Goal: Transaction & Acquisition: Subscribe to service/newsletter

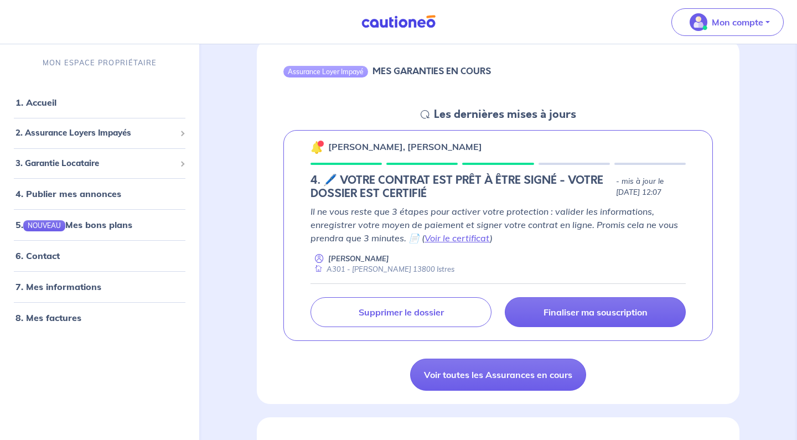
scroll to position [113, 0]
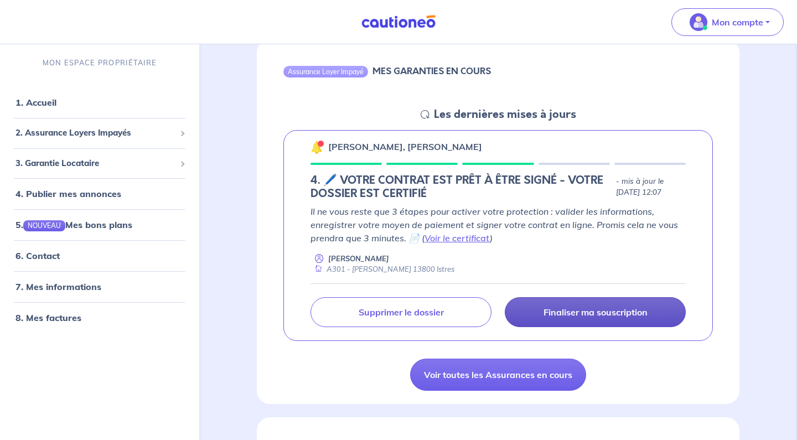
click at [587, 311] on p "Finaliser ma souscription" at bounding box center [595, 312] width 104 height 11
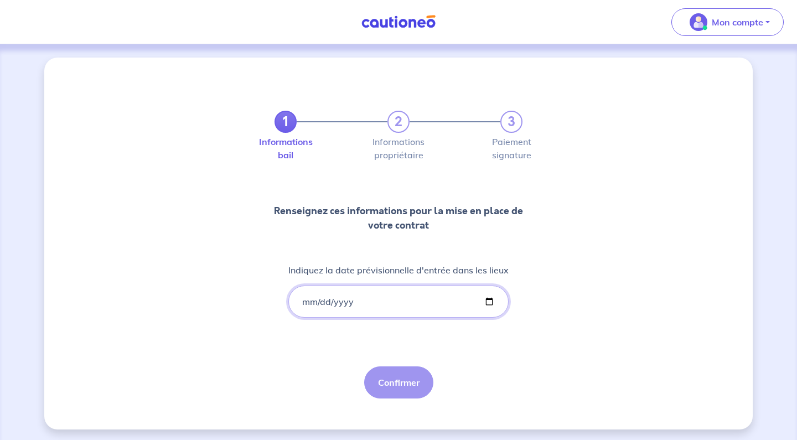
click at [310, 300] on input "Indiquez la date prévisionnelle d'entrée dans les lieux" at bounding box center [398, 302] width 220 height 32
type input "[DATE]"
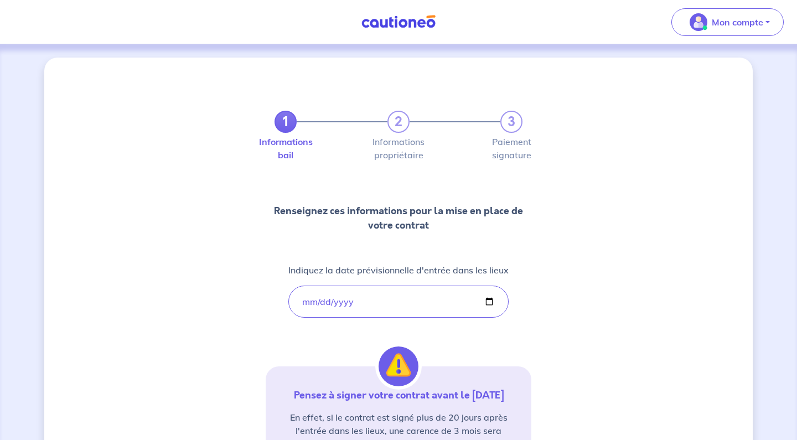
click at [522, 332] on div "1 2 3 Informations bail Informations propriétaire Paiement signature Renseignez…" at bounding box center [399, 323] width 266 height 478
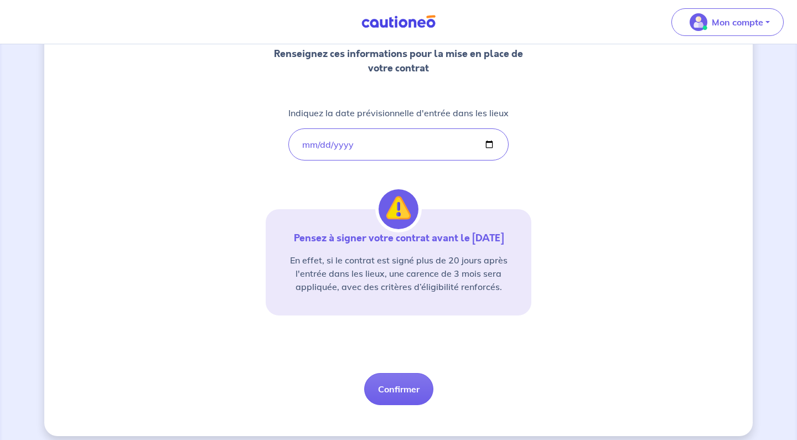
scroll to position [154, 0]
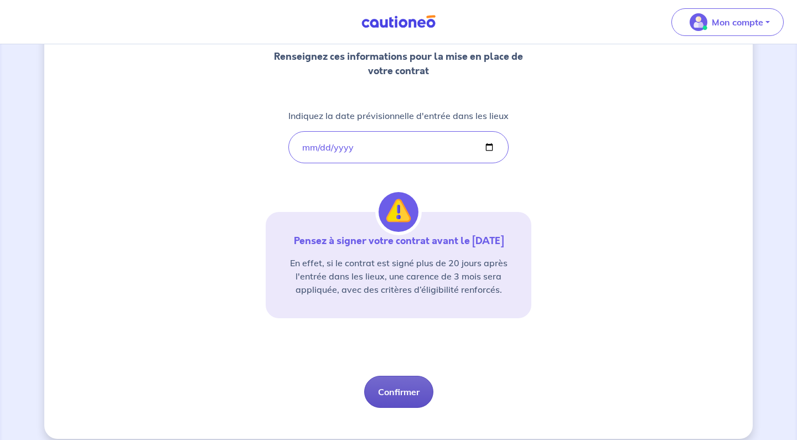
click at [401, 381] on button "Confirmer" at bounding box center [398, 392] width 69 height 32
select select "FR"
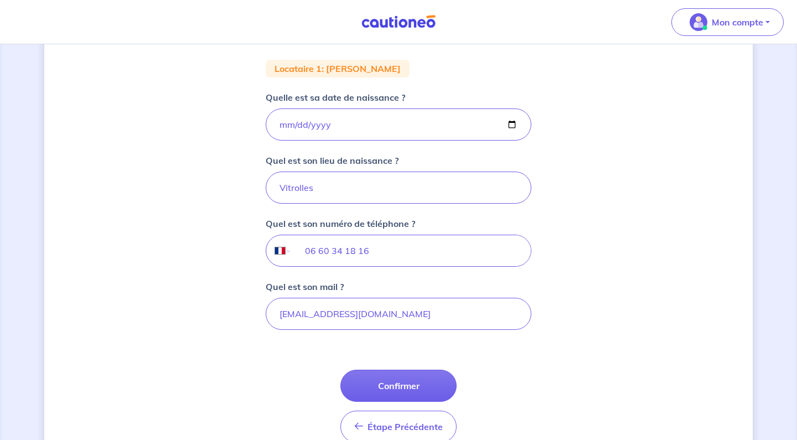
scroll to position [211, 0]
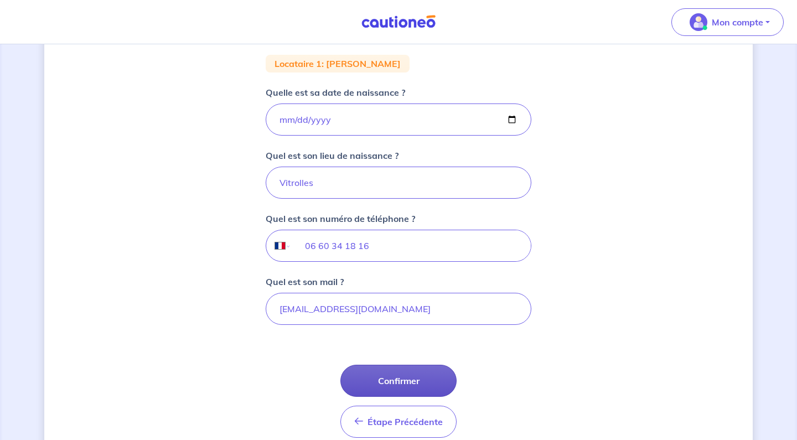
click at [406, 380] on button "Confirmer" at bounding box center [398, 381] width 116 height 32
select select "FR"
click at [400, 380] on button "Confirmer" at bounding box center [398, 380] width 116 height 32
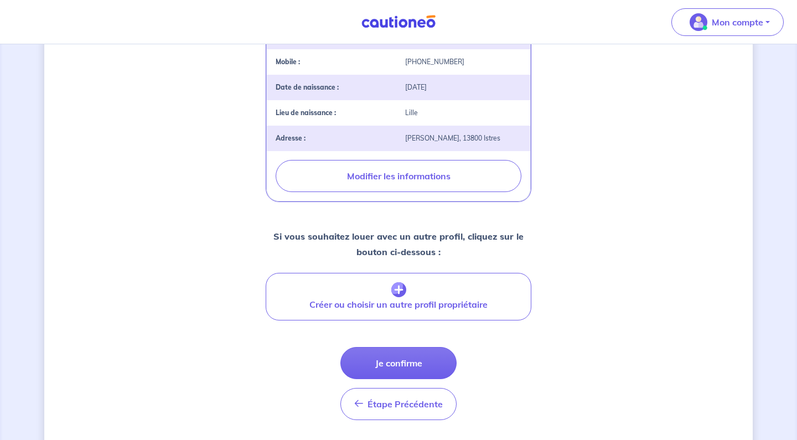
scroll to position [328, 0]
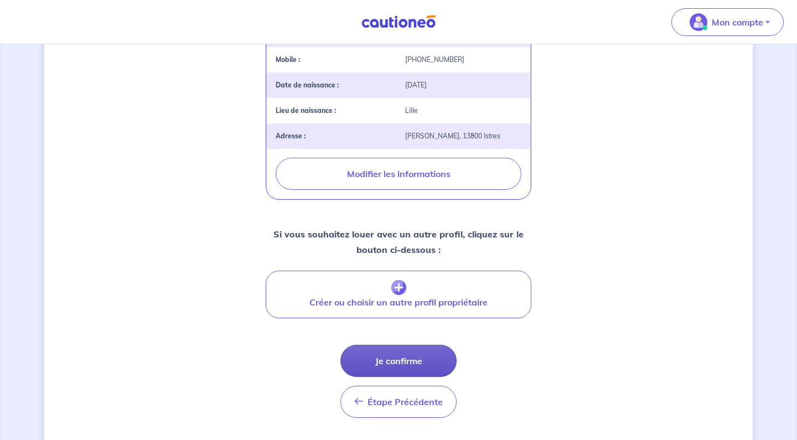
click at [399, 377] on button "Je confirme" at bounding box center [398, 361] width 116 height 32
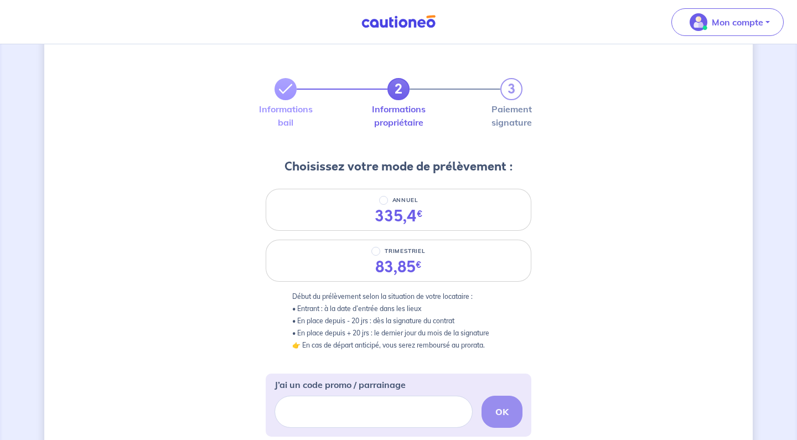
scroll to position [37, 0]
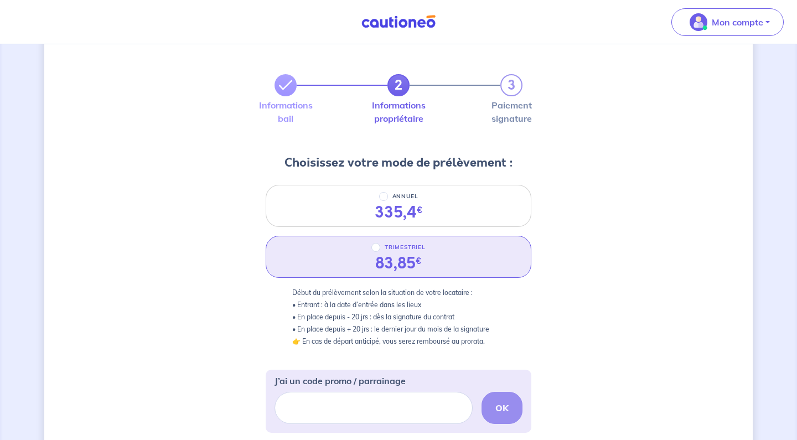
click at [404, 247] on p "TRIMESTRIEL" at bounding box center [405, 247] width 41 height 13
radio input "true"
click at [380, 247] on input "TRIMESTRIEL" at bounding box center [375, 247] width 9 height 9
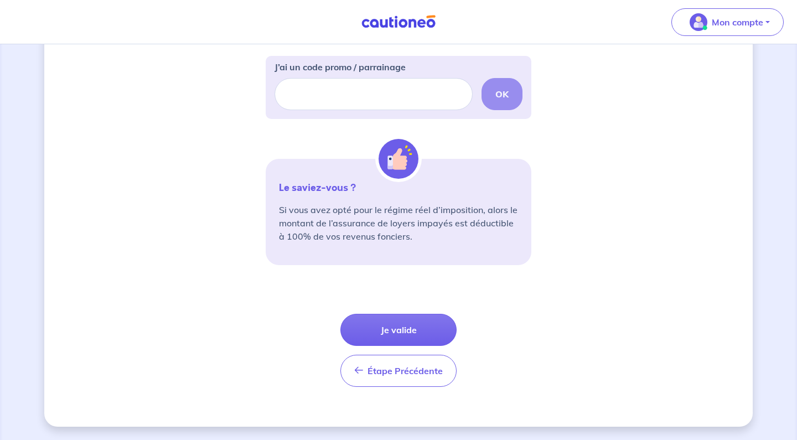
scroll to position [350, 0]
click at [391, 337] on button "Je valide" at bounding box center [398, 330] width 116 height 32
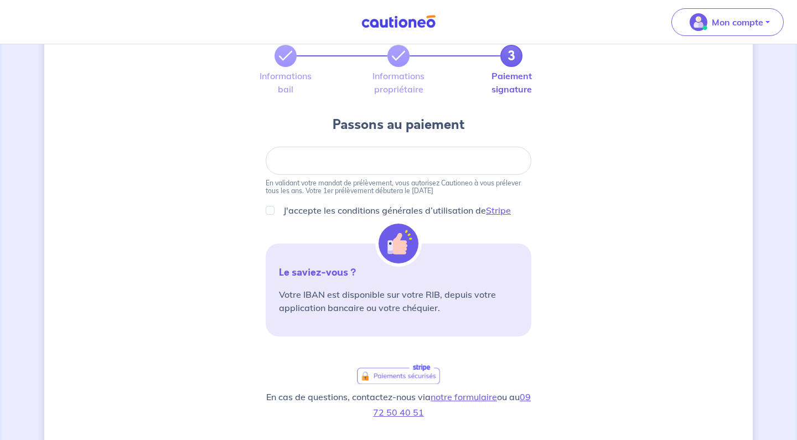
scroll to position [76, 0]
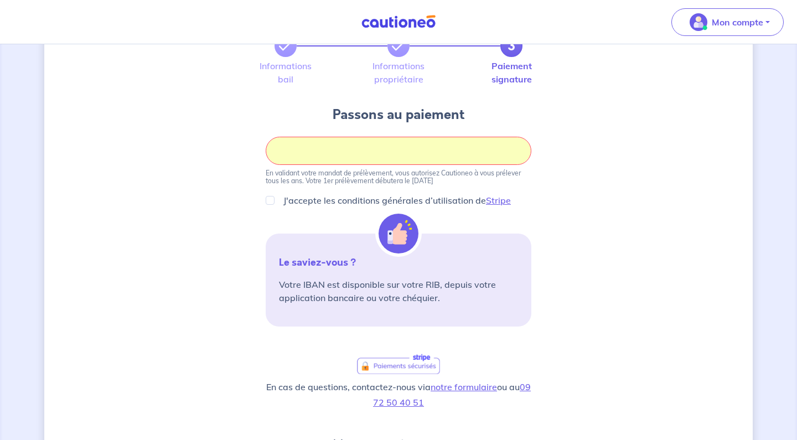
click at [273, 197] on input "J'accepte les conditions générales d’utilisation de Stripe" at bounding box center [270, 200] width 9 height 9
checkbox input "true"
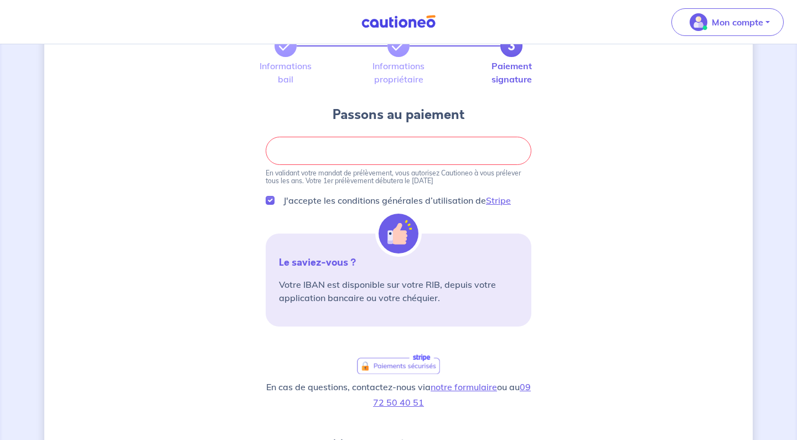
click at [581, 199] on div "3 Informations bail Informations propriétaire Paiement signature Passons au pai…" at bounding box center [398, 299] width 708 height 634
click at [518, 155] on div at bounding box center [399, 151] width 266 height 28
click at [578, 173] on div "3 Informations bail Informations propriétaire Paiement signature Passons au pai…" at bounding box center [398, 299] width 708 height 634
click at [603, 275] on div "3 Informations bail Informations propriétaire Paiement signature Passons au pai…" at bounding box center [398, 299] width 708 height 634
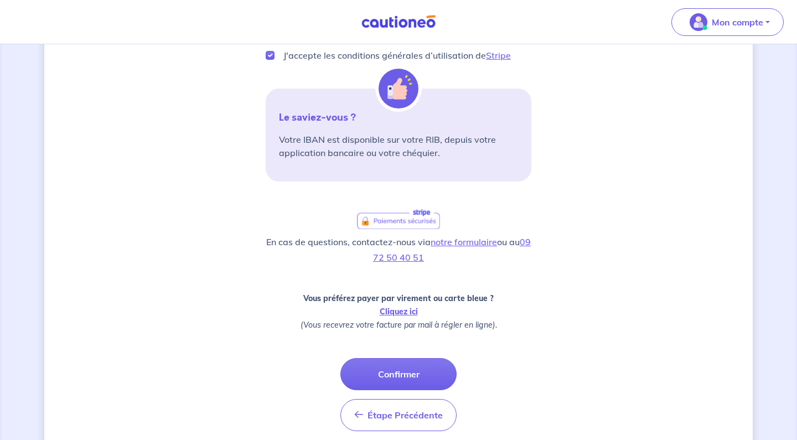
scroll to position [221, 0]
click at [393, 372] on button "Confirmer" at bounding box center [398, 374] width 116 height 32
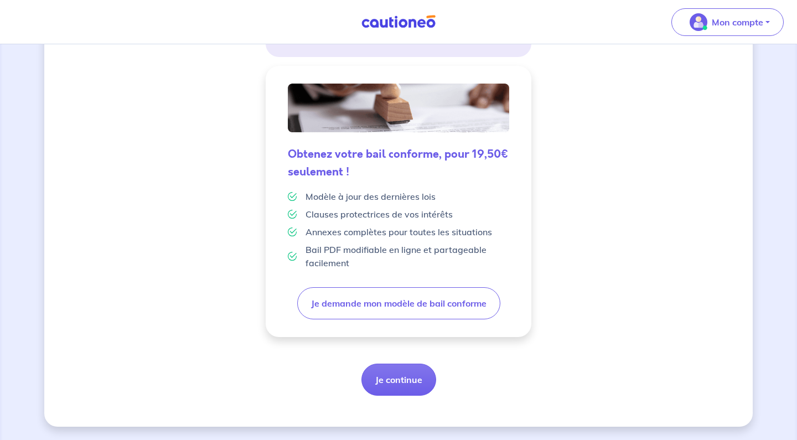
scroll to position [257, 0]
click at [402, 380] on button "Je continue" at bounding box center [398, 380] width 75 height 32
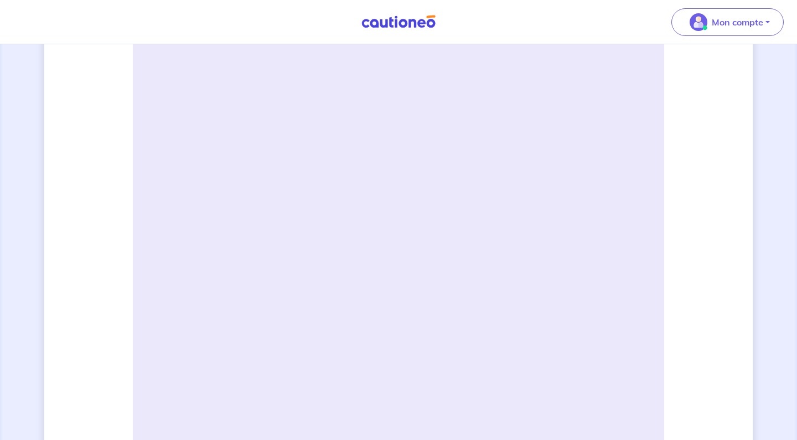
scroll to position [303, 0]
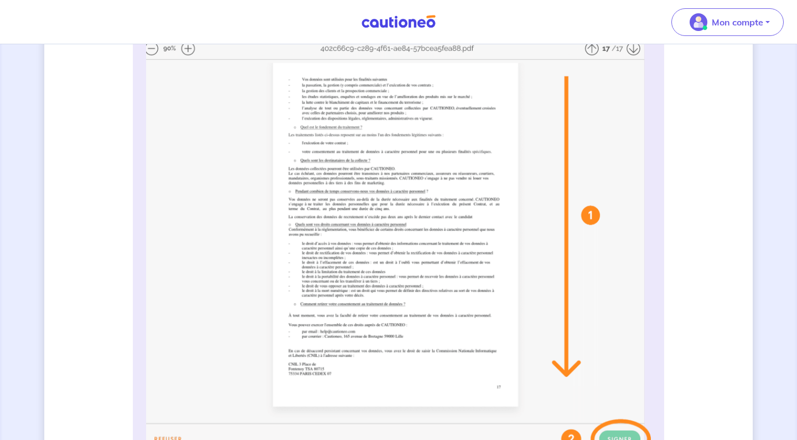
click at [434, 206] on img at bounding box center [398, 239] width 505 height 439
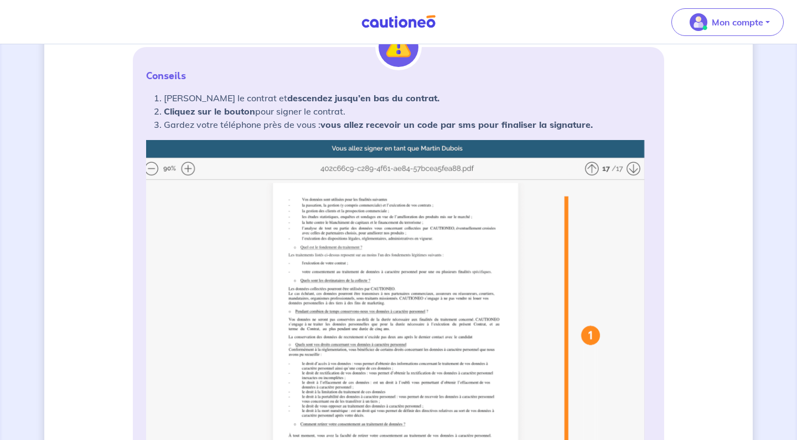
scroll to position [184, 0]
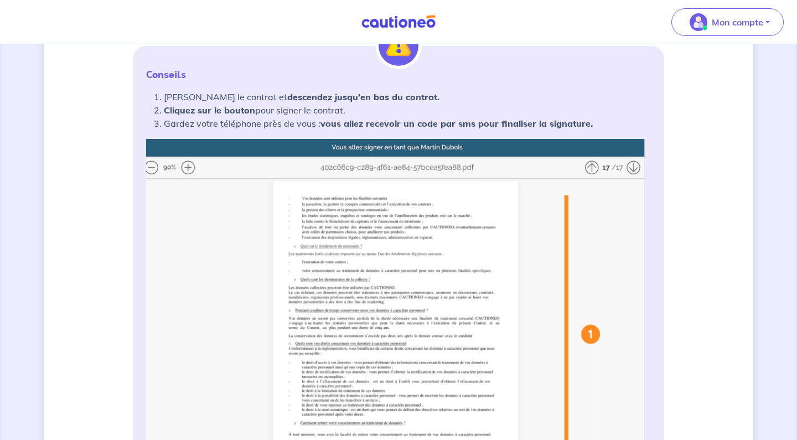
click at [593, 165] on img at bounding box center [398, 358] width 505 height 439
click at [640, 165] on img at bounding box center [398, 358] width 505 height 439
click at [637, 165] on img at bounding box center [398, 358] width 505 height 439
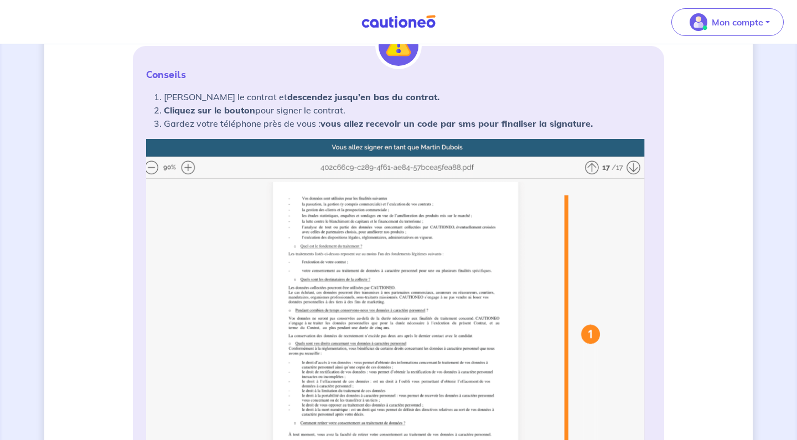
click at [583, 165] on img at bounding box center [398, 358] width 505 height 439
click at [584, 165] on img at bounding box center [398, 358] width 505 height 439
click at [193, 166] on img at bounding box center [398, 358] width 505 height 439
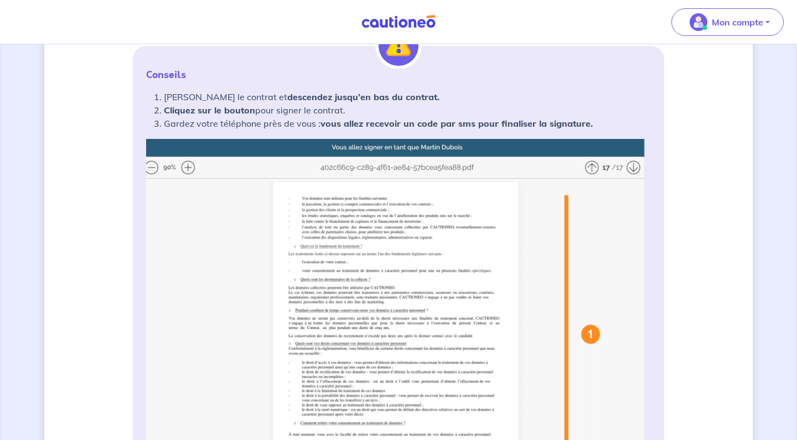
click at [188, 166] on img at bounding box center [398, 358] width 505 height 439
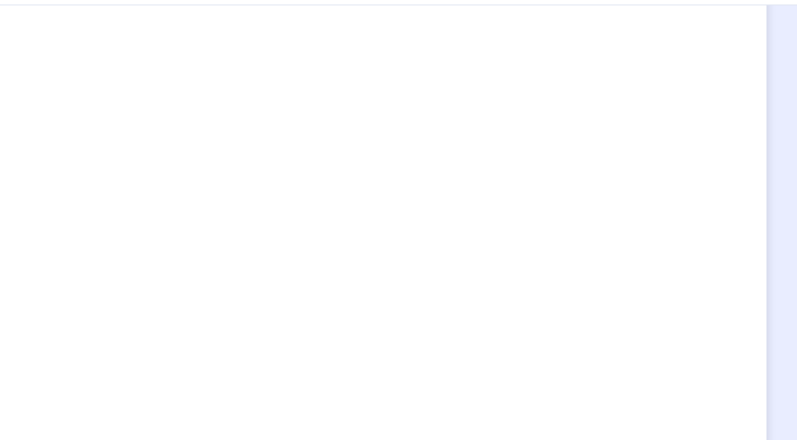
scroll to position [764, 0]
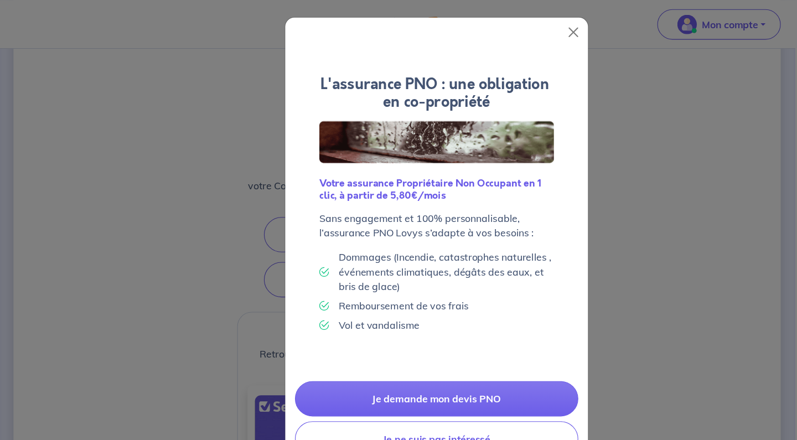
scroll to position [80, 0]
click at [522, 25] on button "Close" at bounding box center [523, 29] width 18 height 18
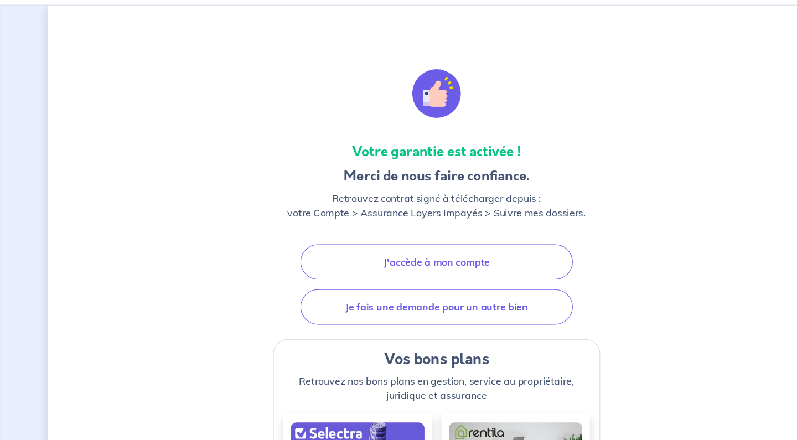
scroll to position [23, 0]
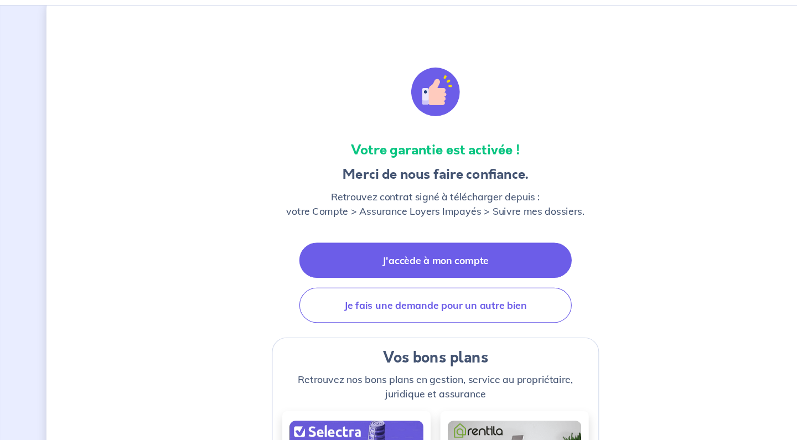
click at [429, 260] on link "J'accède à mon compte" at bounding box center [398, 276] width 248 height 32
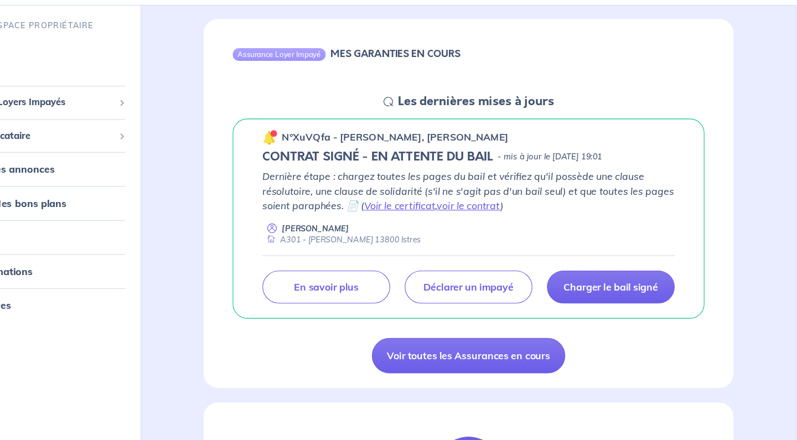
scroll to position [96, 0]
click at [403, 221] on link "Voir le certificat" at bounding box center [435, 226] width 65 height 11
click at [500, 242] on div "[PERSON_NAME] A301 - [PERSON_NAME] 13800 Istres" at bounding box center [497, 253] width 375 height 22
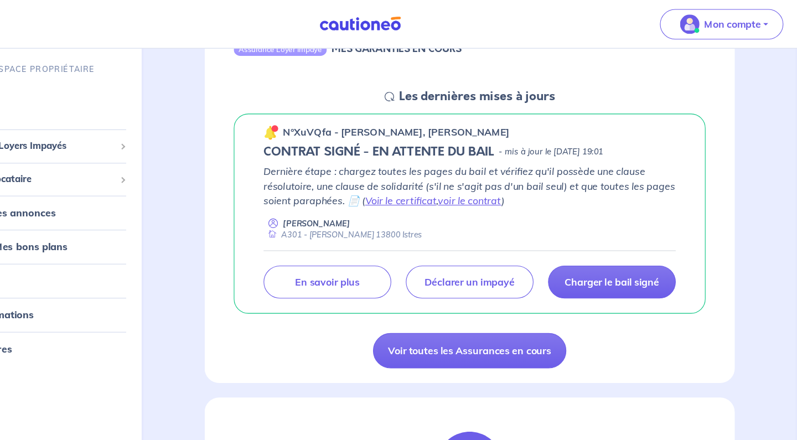
scroll to position [139, 0]
click at [469, 181] on link "voir le contrat" at bounding box center [498, 183] width 58 height 11
click at [403, 179] on link "Voir le certificat" at bounding box center [435, 183] width 65 height 11
click at [590, 126] on div "n°XuVQfa - [PERSON_NAME], [PERSON_NAME]" at bounding box center [497, 120] width 375 height 14
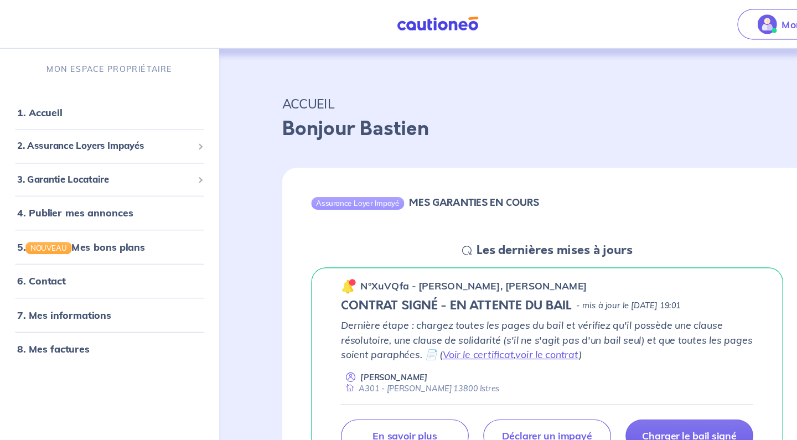
scroll to position [0, 0]
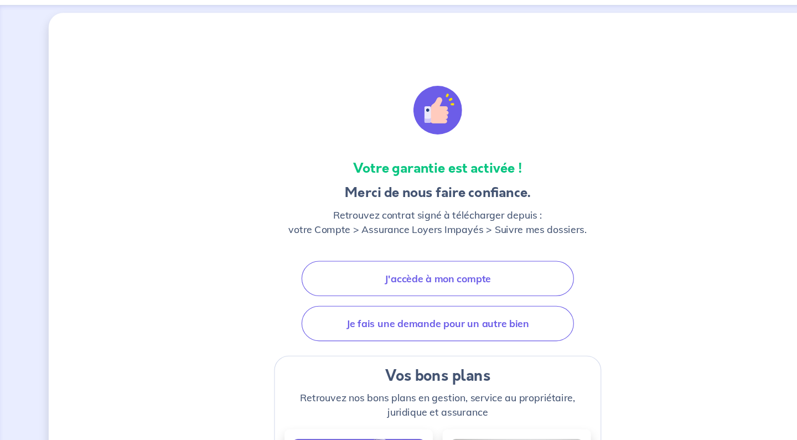
scroll to position [11, 0]
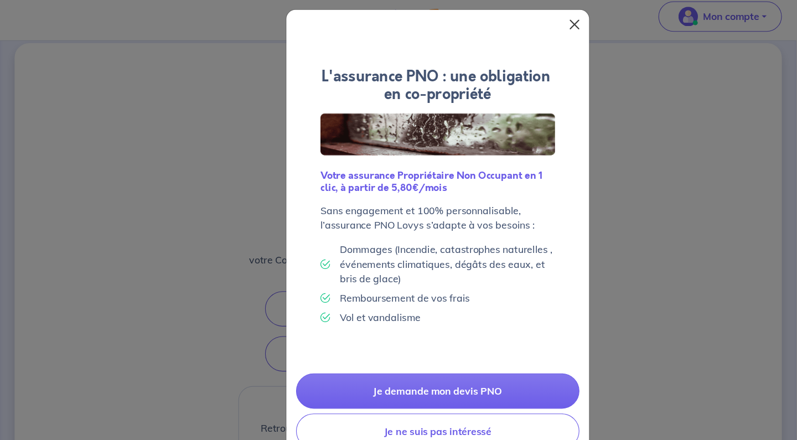
click at [521, 20] on button "Close" at bounding box center [523, 29] width 18 height 18
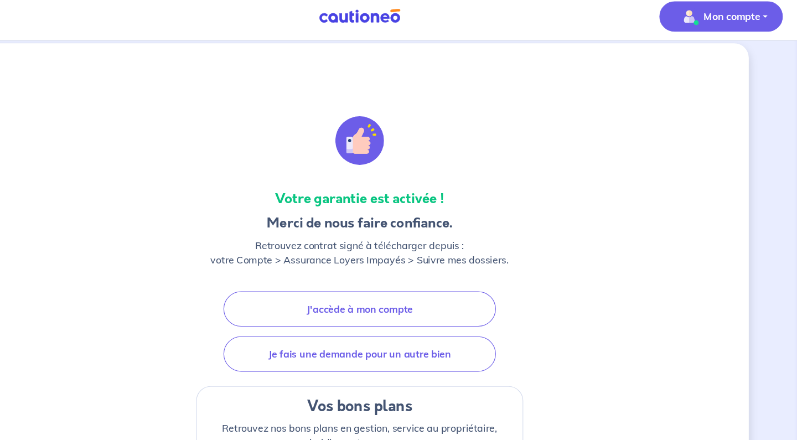
click at [712, 19] on p "Mon compte" at bounding box center [737, 21] width 51 height 13
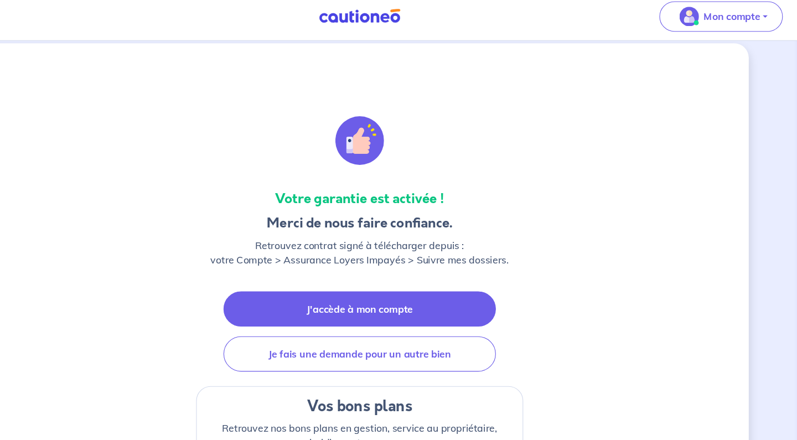
click at [364, 273] on link "J'accède à mon compte" at bounding box center [398, 288] width 248 height 32
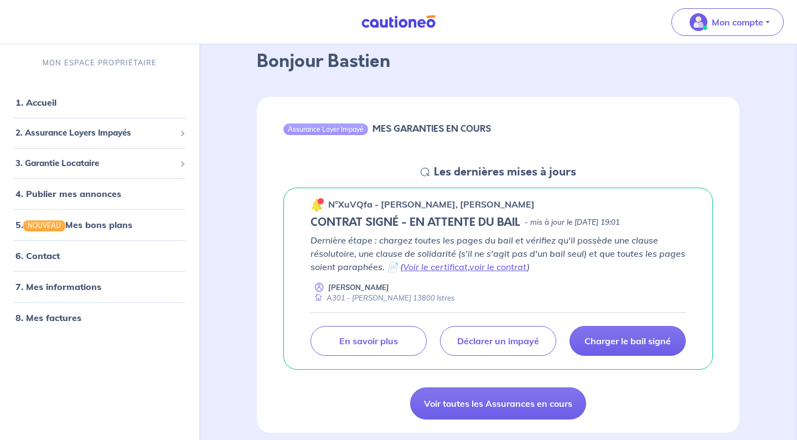
scroll to position [57, 0]
